Goal: Information Seeking & Learning: Learn about a topic

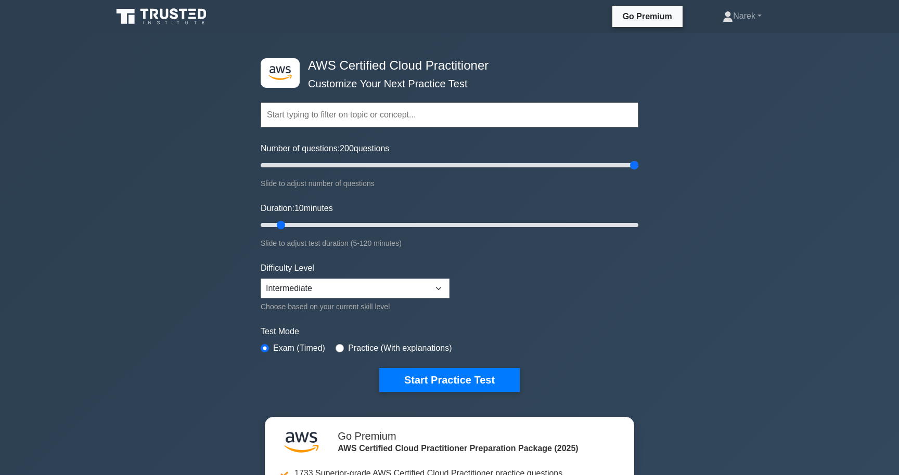
drag, startPoint x: 279, startPoint y: 166, endPoint x: 768, endPoint y: 181, distance: 489.6
type input "200"
click at [638, 172] on input "Number of questions: 200 questions" at bounding box center [450, 165] width 378 height 12
drag, startPoint x: 279, startPoint y: 230, endPoint x: 898, endPoint y: 321, distance: 625.5
type input "120"
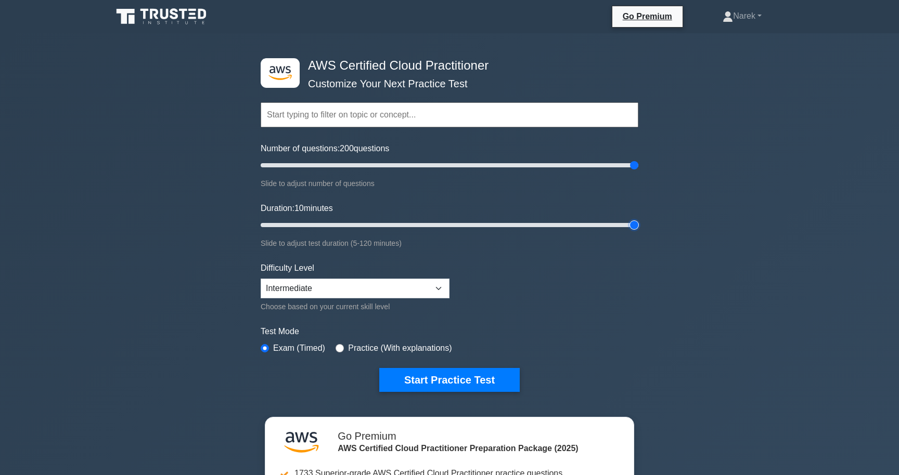
click at [638, 231] on input "Duration: 10 minutes" at bounding box center [450, 225] width 378 height 12
click at [406, 285] on select "Beginner Intermediate Expert" at bounding box center [355, 289] width 189 height 20
click at [434, 380] on button "Start Practice Test" at bounding box center [449, 380] width 140 height 24
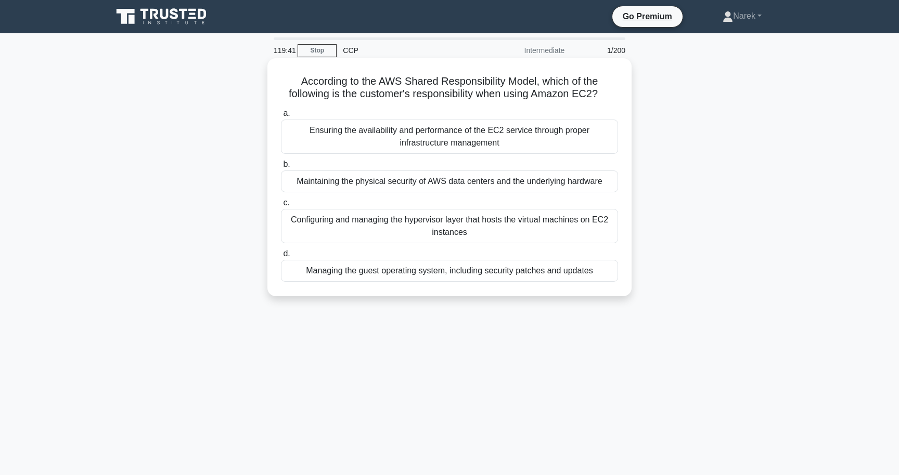
click at [536, 262] on div "Managing the guest operating system, including security patches and updates" at bounding box center [449, 271] width 337 height 22
click at [281, 257] on input "d. Managing the guest operating system, including security patches and updates" at bounding box center [281, 254] width 0 height 7
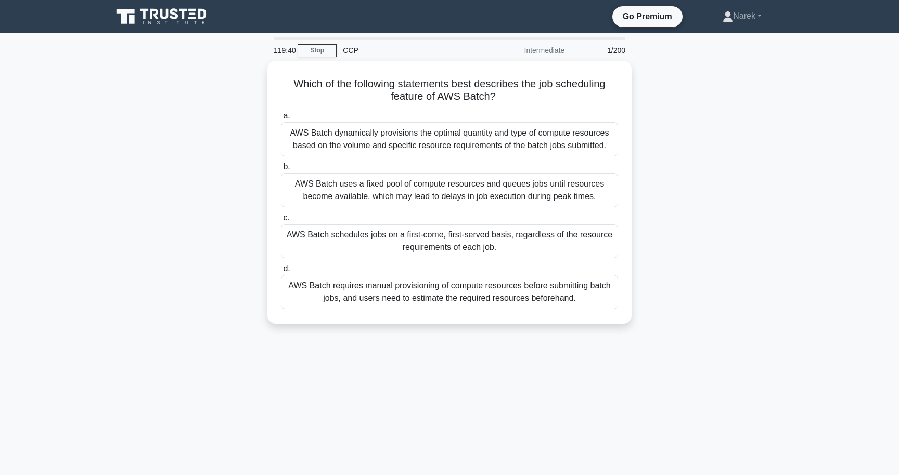
click at [536, 263] on label "d. AWS Batch requires manual provisioning of compute resources before submittin…" at bounding box center [449, 286] width 337 height 47
click at [281, 266] on input "d. AWS Batch requires manual provisioning of compute resources before submittin…" at bounding box center [281, 269] width 0 height 7
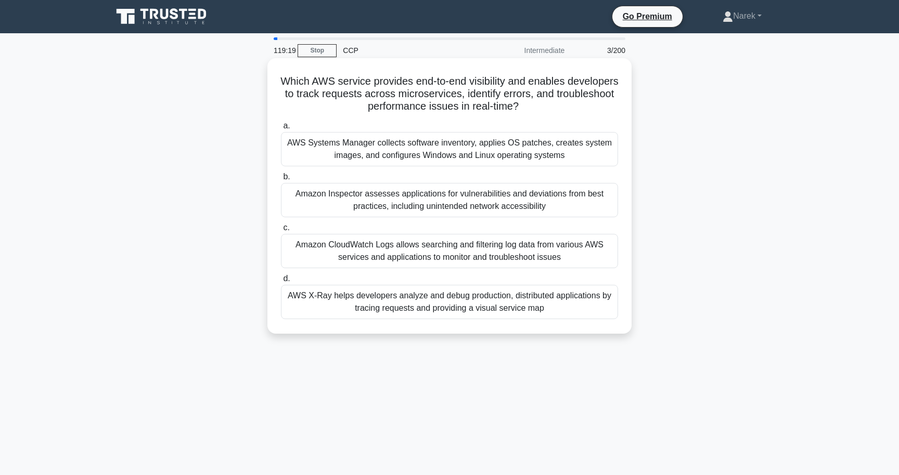
click at [315, 294] on div "AWS X-Ray helps developers analyze and debug production, distributed applicatio…" at bounding box center [449, 302] width 337 height 34
click at [281, 282] on input "d. AWS X-Ray helps developers analyze and debug production, distributed applica…" at bounding box center [281, 279] width 0 height 7
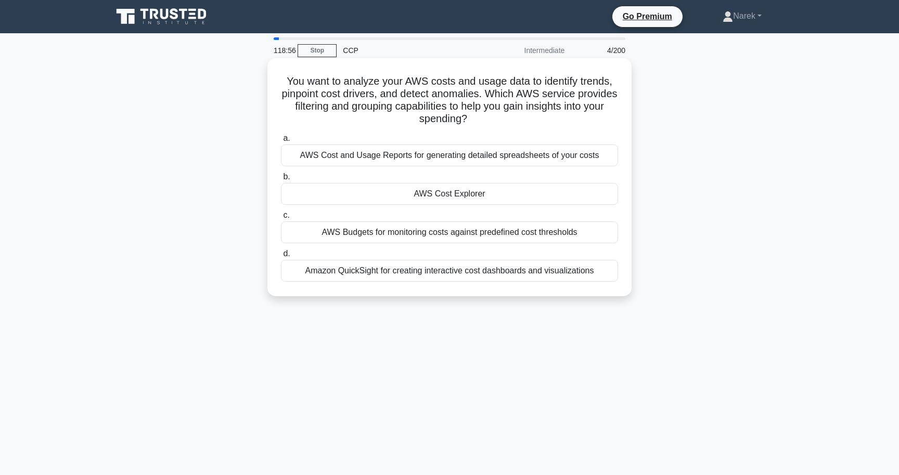
click at [379, 154] on div "AWS Cost and Usage Reports for generating detailed spreadsheets of your costs" at bounding box center [449, 156] width 337 height 22
click at [281, 142] on input "a. AWS Cost and Usage Reports for generating detailed spreadsheets of your costs" at bounding box center [281, 138] width 0 height 7
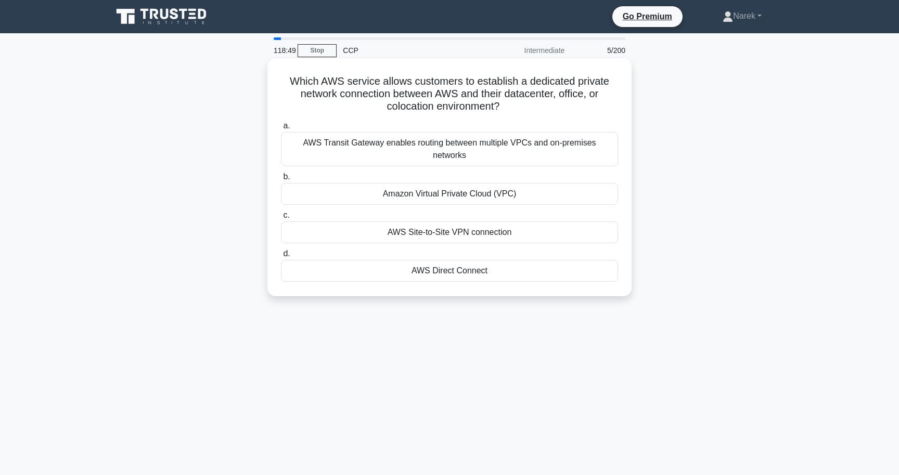
click at [397, 183] on div "Amazon Virtual Private Cloud (VPC)" at bounding box center [449, 194] width 337 height 22
click at [281, 174] on input "b. Amazon Virtual Private Cloud (VPC)" at bounding box center [281, 177] width 0 height 7
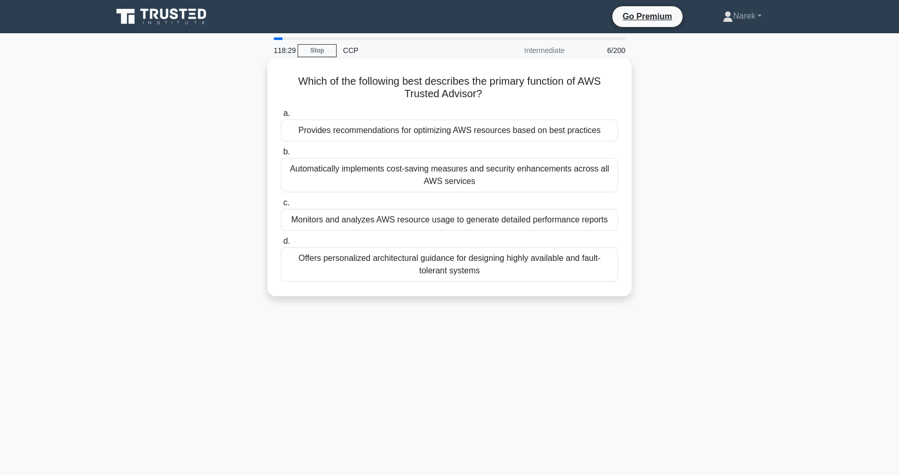
click at [431, 226] on div "Monitors and analyzes AWS resource usage to generate detailed performance repor…" at bounding box center [449, 220] width 337 height 22
click at [281, 206] on input "c. Monitors and analyzes AWS resource usage to generate detailed performance re…" at bounding box center [281, 203] width 0 height 7
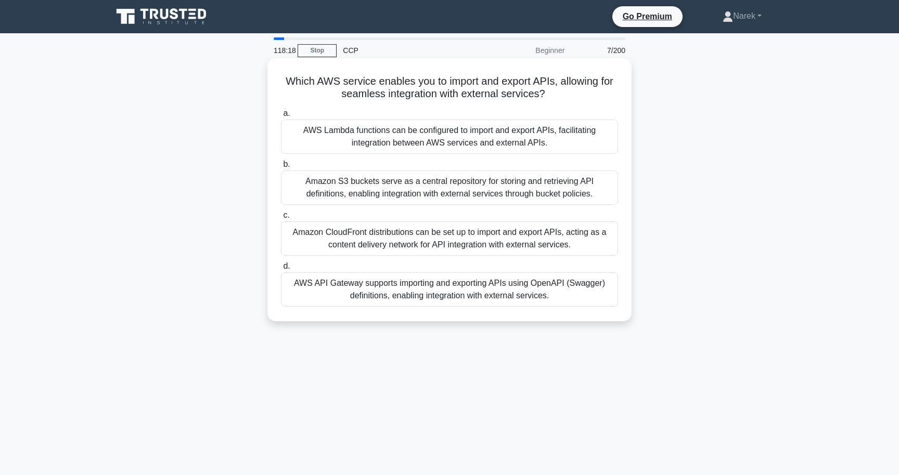
click at [472, 296] on div "AWS API Gateway supports importing and exporting APIs using OpenAPI (Swagger) d…" at bounding box center [449, 289] width 337 height 34
click at [281, 270] on input "d. AWS API Gateway supports importing and exporting APIs using OpenAPI (Swagger…" at bounding box center [281, 266] width 0 height 7
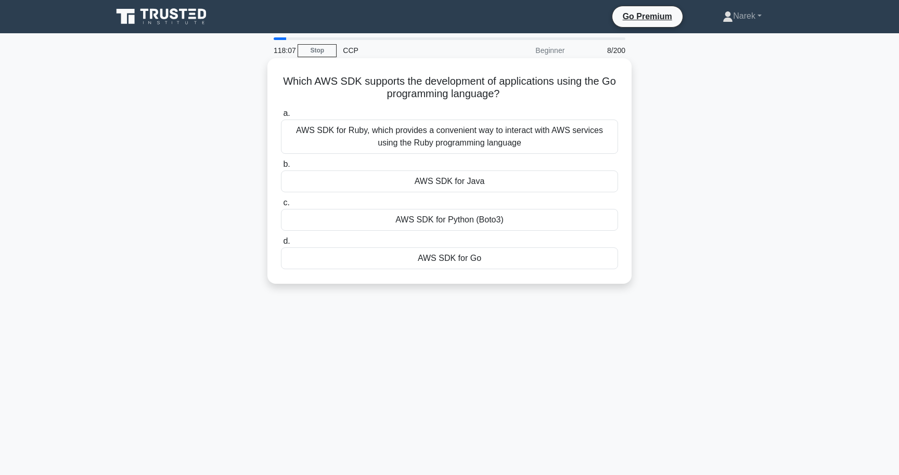
click at [466, 255] on div "AWS SDK for Go" at bounding box center [449, 259] width 337 height 22
click at [281, 245] on input "d. AWS SDK for Go" at bounding box center [281, 241] width 0 height 7
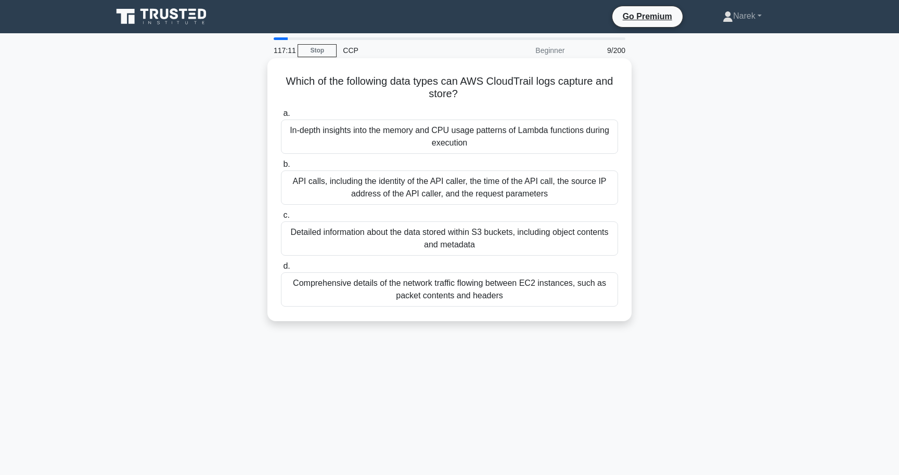
click at [471, 303] on div "Comprehensive details of the network traffic flowing between EC2 instances, suc…" at bounding box center [449, 289] width 337 height 34
click at [281, 270] on input "d. Comprehensive details of the network traffic flowing between EC2 instances, …" at bounding box center [281, 266] width 0 height 7
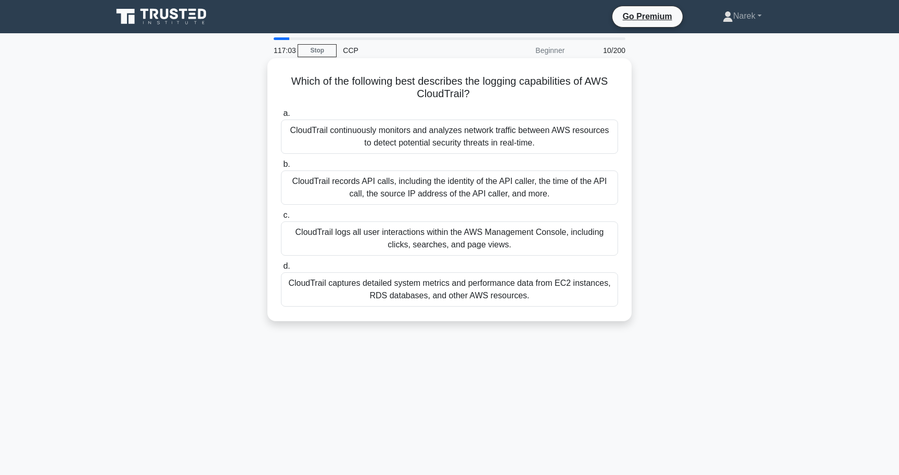
click at [448, 225] on div "CloudTrail logs all user interactions within the AWS Management Console, includ…" at bounding box center [449, 239] width 337 height 34
click at [281, 219] on input "c. CloudTrail logs all user interactions within the AWS Management Console, inc…" at bounding box center [281, 215] width 0 height 7
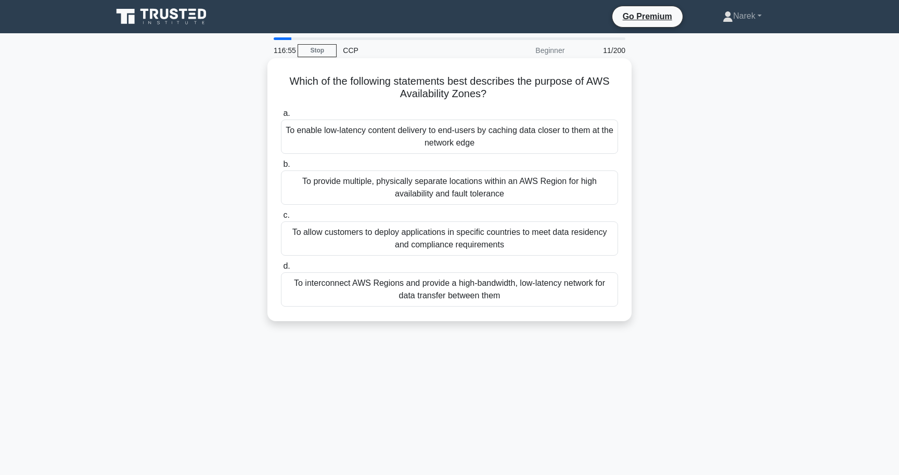
click at [435, 174] on div "To provide multiple, physically separate locations within an AWS Region for hig…" at bounding box center [449, 188] width 337 height 34
click at [281, 168] on input "b. To provide multiple, physically separate locations within an AWS Region for …" at bounding box center [281, 164] width 0 height 7
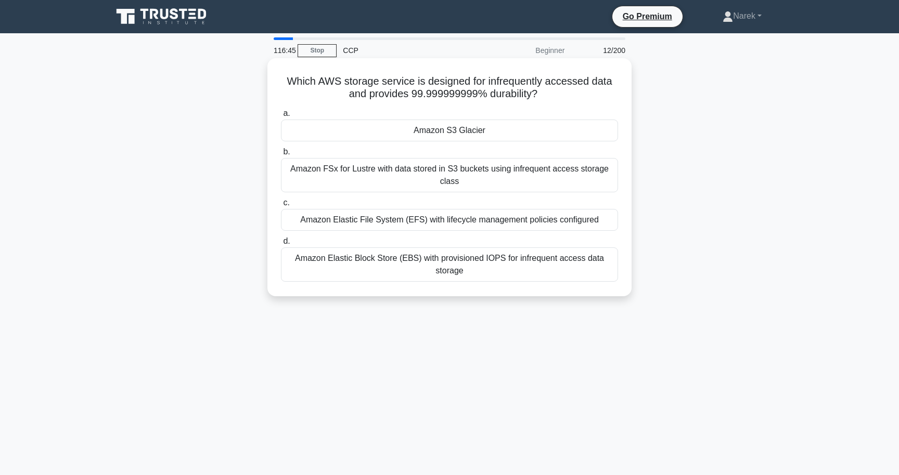
click at [411, 279] on div "Amazon Elastic Block Store (EBS) with provisioned IOPS for infrequent access da…" at bounding box center [449, 265] width 337 height 34
click at [281, 245] on input "d. Amazon Elastic Block Store (EBS) with provisioned IOPS for infrequent access…" at bounding box center [281, 241] width 0 height 7
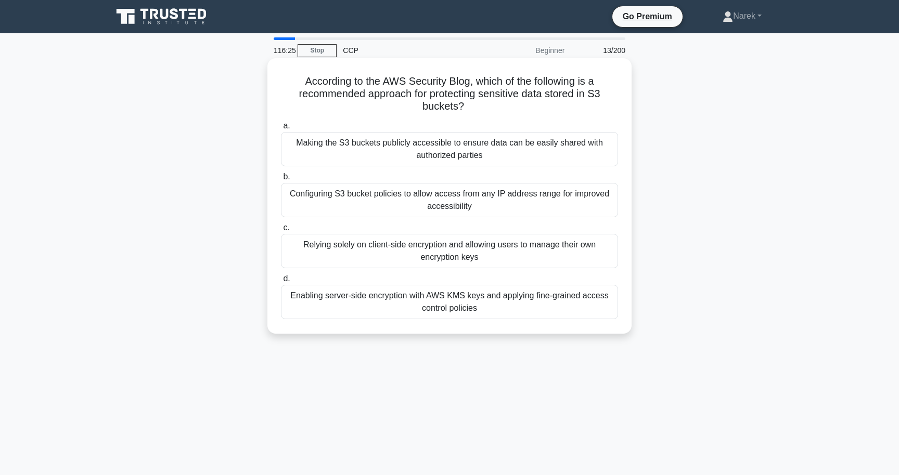
click at [411, 333] on div "According to the AWS Security Blog, which of the following is a recommended app…" at bounding box center [449, 196] width 364 height 276
click at [407, 318] on div "Enabling server-side encryption with AWS KMS keys and applying fine-grained acc…" at bounding box center [449, 302] width 337 height 34
click at [281, 282] on input "d. Enabling server-side encryption with AWS KMS keys and applying fine-grained …" at bounding box center [281, 279] width 0 height 7
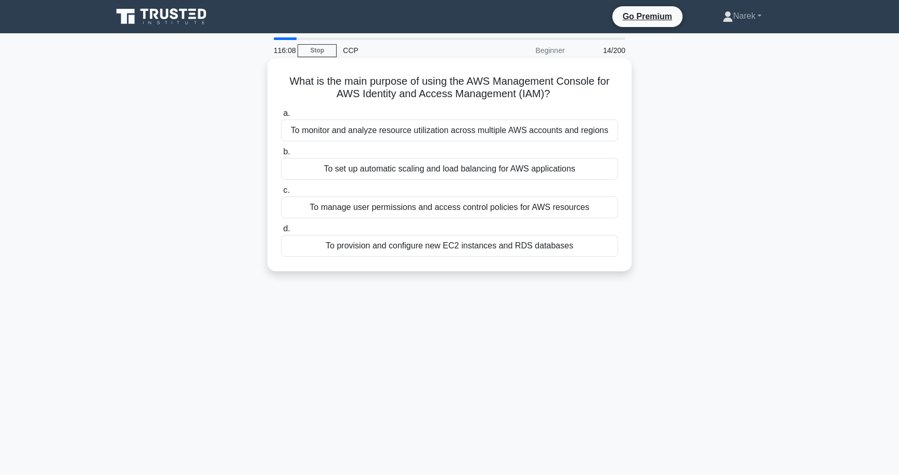
click at [417, 214] on div "To manage user permissions and access control policies for AWS resources" at bounding box center [449, 208] width 337 height 22
click at [281, 194] on input "c. To manage user permissions and access control policies for AWS resources" at bounding box center [281, 190] width 0 height 7
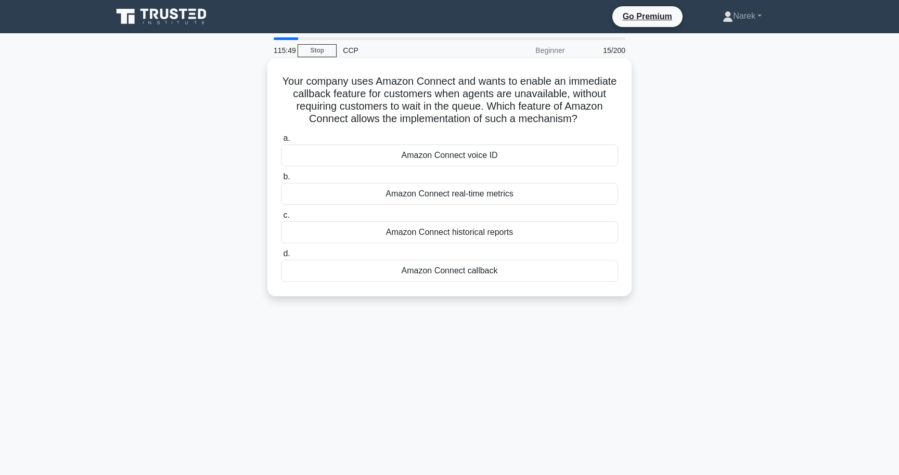
click at [527, 197] on div "Amazon Connect real-time metrics" at bounding box center [449, 194] width 337 height 22
click at [281, 180] on input "b. Amazon Connect real-time metrics" at bounding box center [281, 177] width 0 height 7
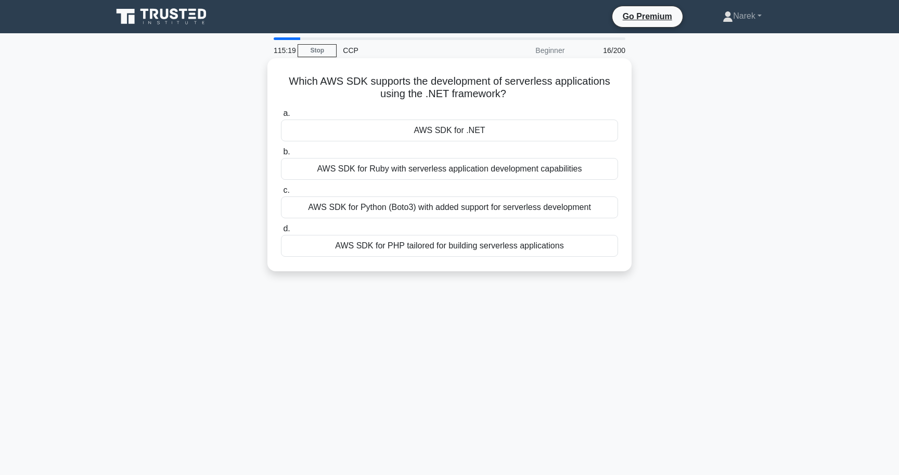
click at [511, 124] on div "AWS SDK for .NET" at bounding box center [449, 131] width 337 height 22
click at [281, 117] on input "a. AWS SDK for .NET" at bounding box center [281, 113] width 0 height 7
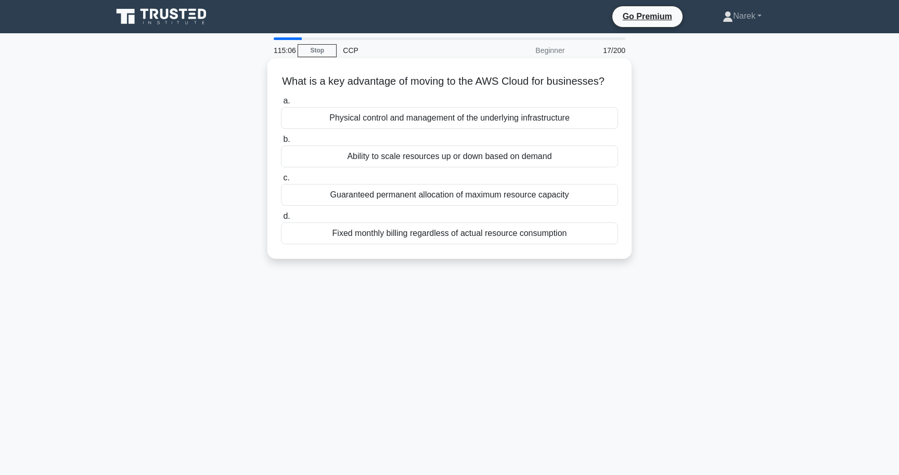
click at [504, 161] on div "Ability to scale resources up or down based on demand" at bounding box center [449, 157] width 337 height 22
click at [281, 143] on input "b. Ability to scale resources up or down based on demand" at bounding box center [281, 139] width 0 height 7
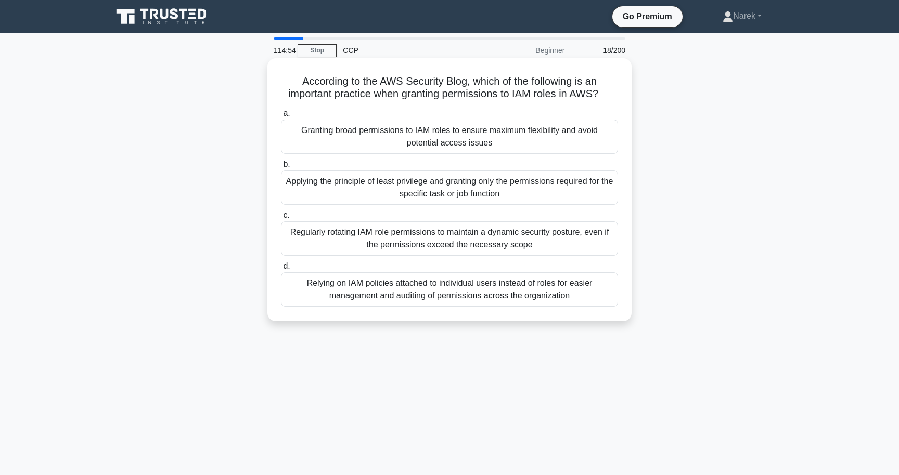
click at [448, 198] on div "Applying the principle of least privilege and granting only the permissions req…" at bounding box center [449, 188] width 337 height 34
click at [281, 168] on input "b. Applying the principle of least privilege and granting only the permissions …" at bounding box center [281, 164] width 0 height 7
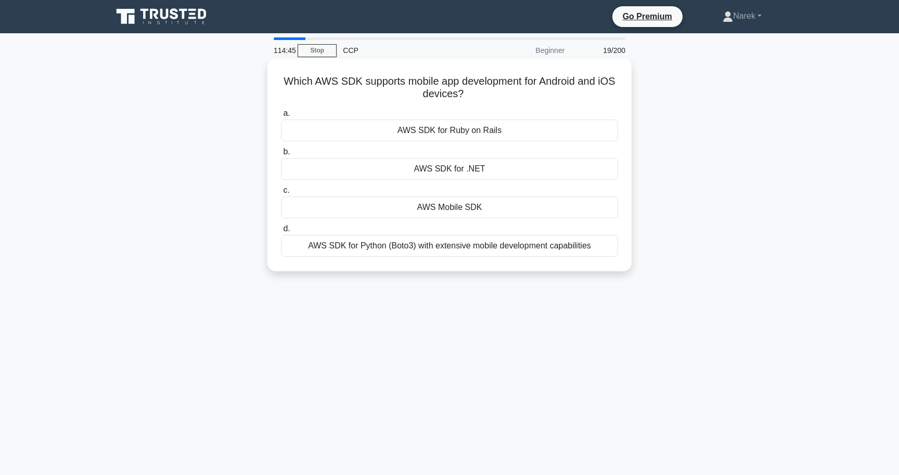
click at [482, 210] on div "AWS Mobile SDK" at bounding box center [449, 208] width 337 height 22
click at [281, 194] on input "c. AWS Mobile SDK" at bounding box center [281, 190] width 0 height 7
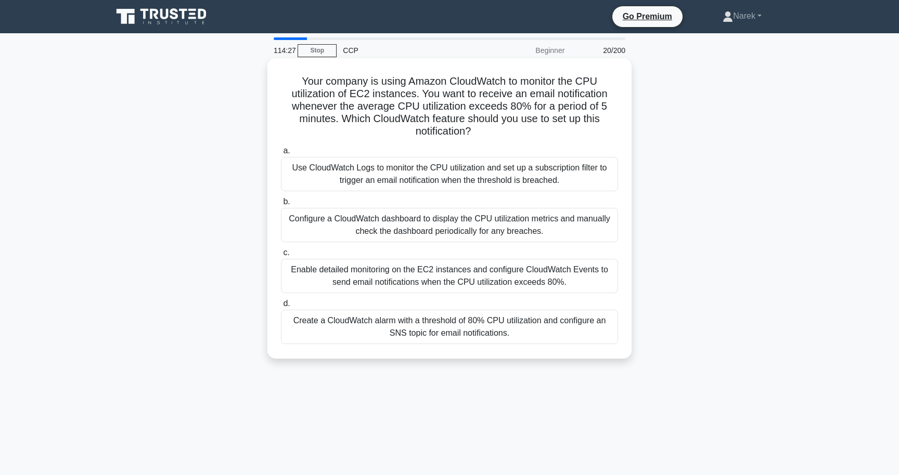
click at [435, 313] on div "Create a CloudWatch alarm with a threshold of 80% CPU utilization and configure…" at bounding box center [449, 327] width 337 height 34
click at [281, 307] on input "d. Create a CloudWatch alarm with a threshold of 80% CPU utilization and config…" at bounding box center [281, 304] width 0 height 7
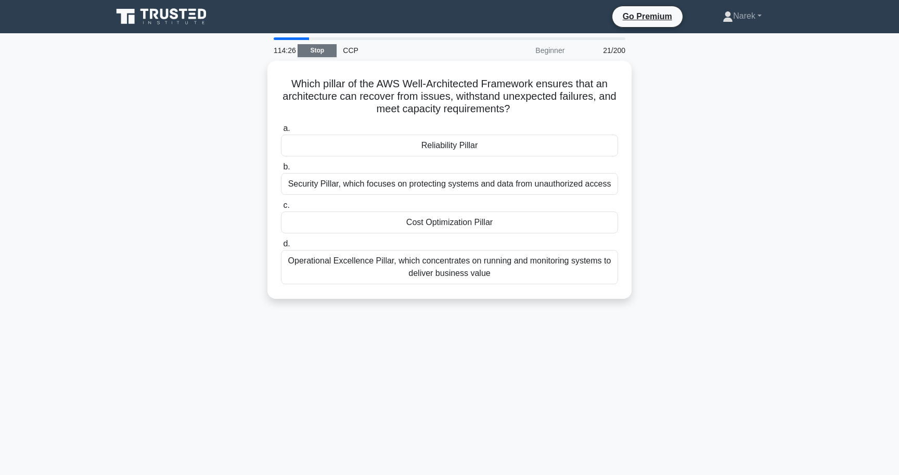
click at [325, 55] on link "Stop" at bounding box center [316, 50] width 39 height 13
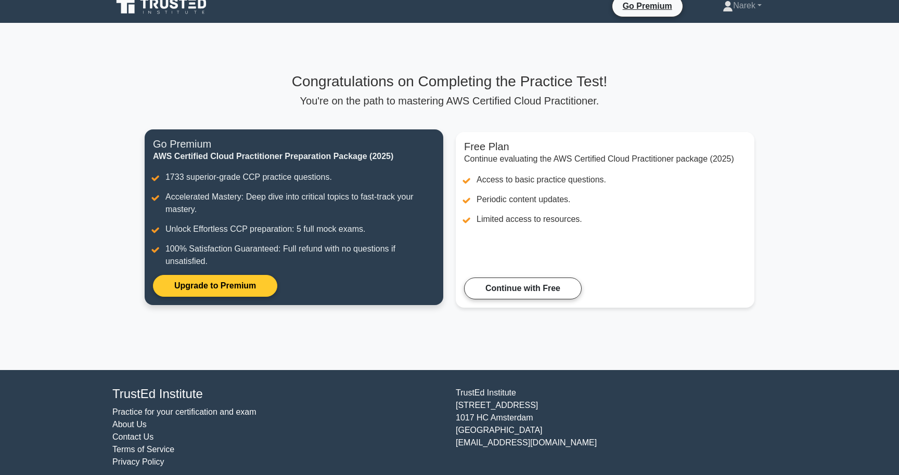
scroll to position [13, 0]
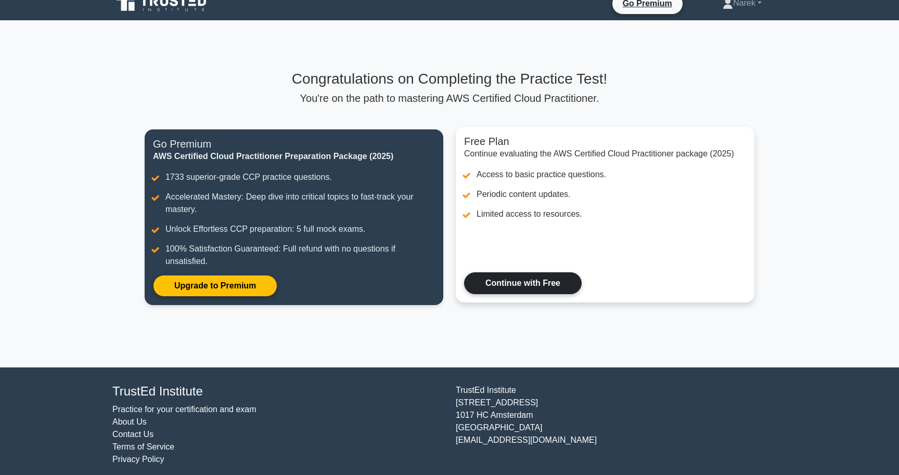
click at [513, 294] on link "Continue with Free" at bounding box center [523, 283] width 118 height 22
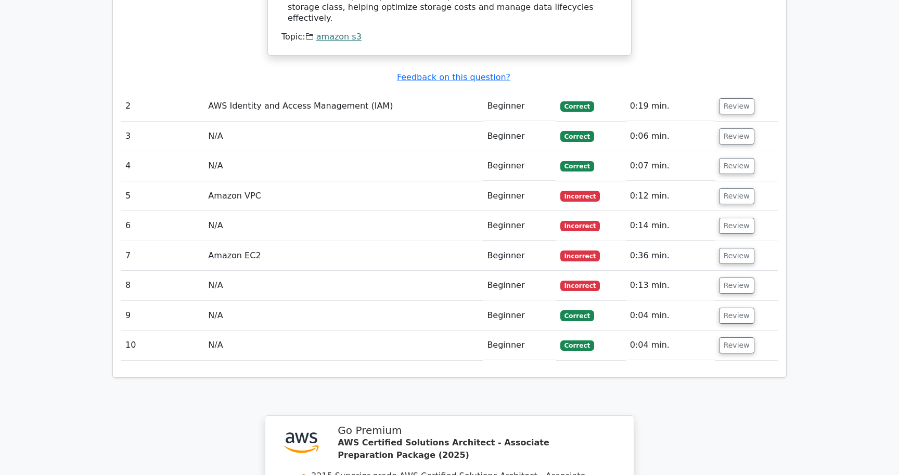
scroll to position [1114, 0]
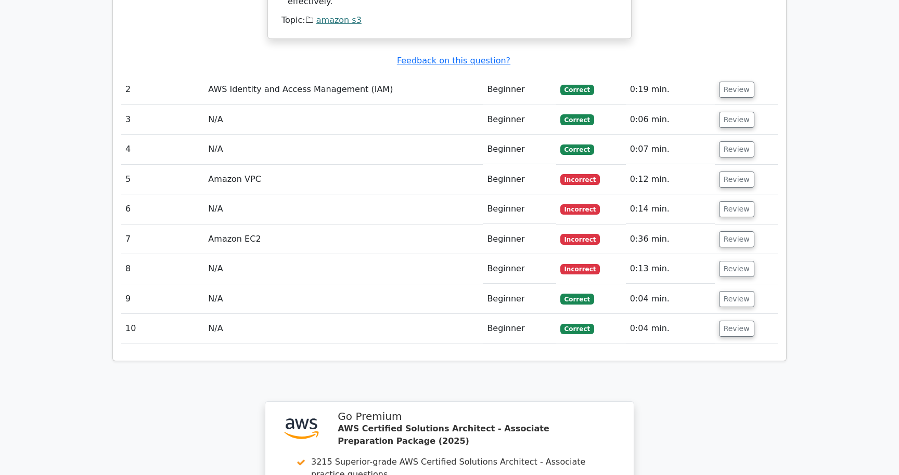
click at [646, 165] on td "0:12 min." at bounding box center [670, 180] width 89 height 30
click at [726, 172] on button "Review" at bounding box center [736, 180] width 35 height 16
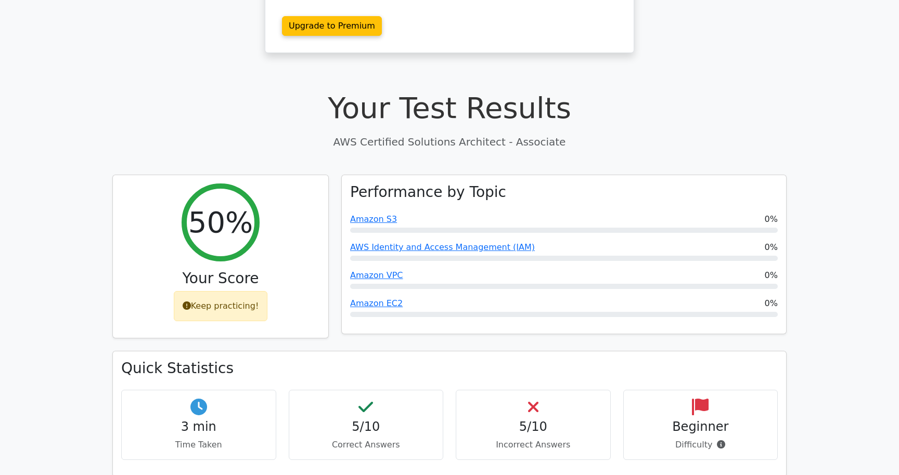
scroll to position [0, 0]
